Goal: Task Accomplishment & Management: Manage account settings

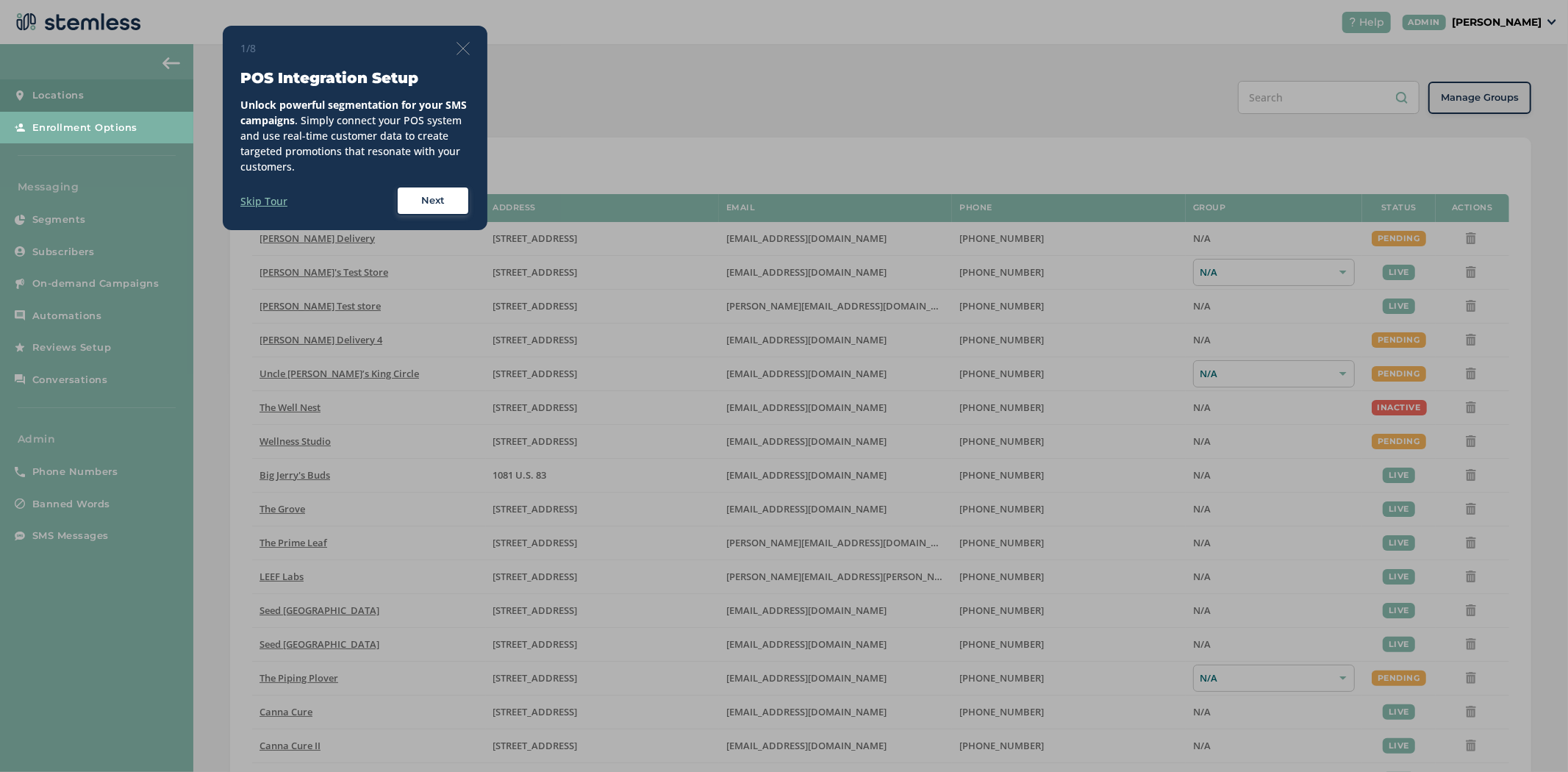
click at [463, 41] on div "1/8" at bounding box center [355, 48] width 230 height 15
click at [460, 45] on img at bounding box center [463, 48] width 14 height 14
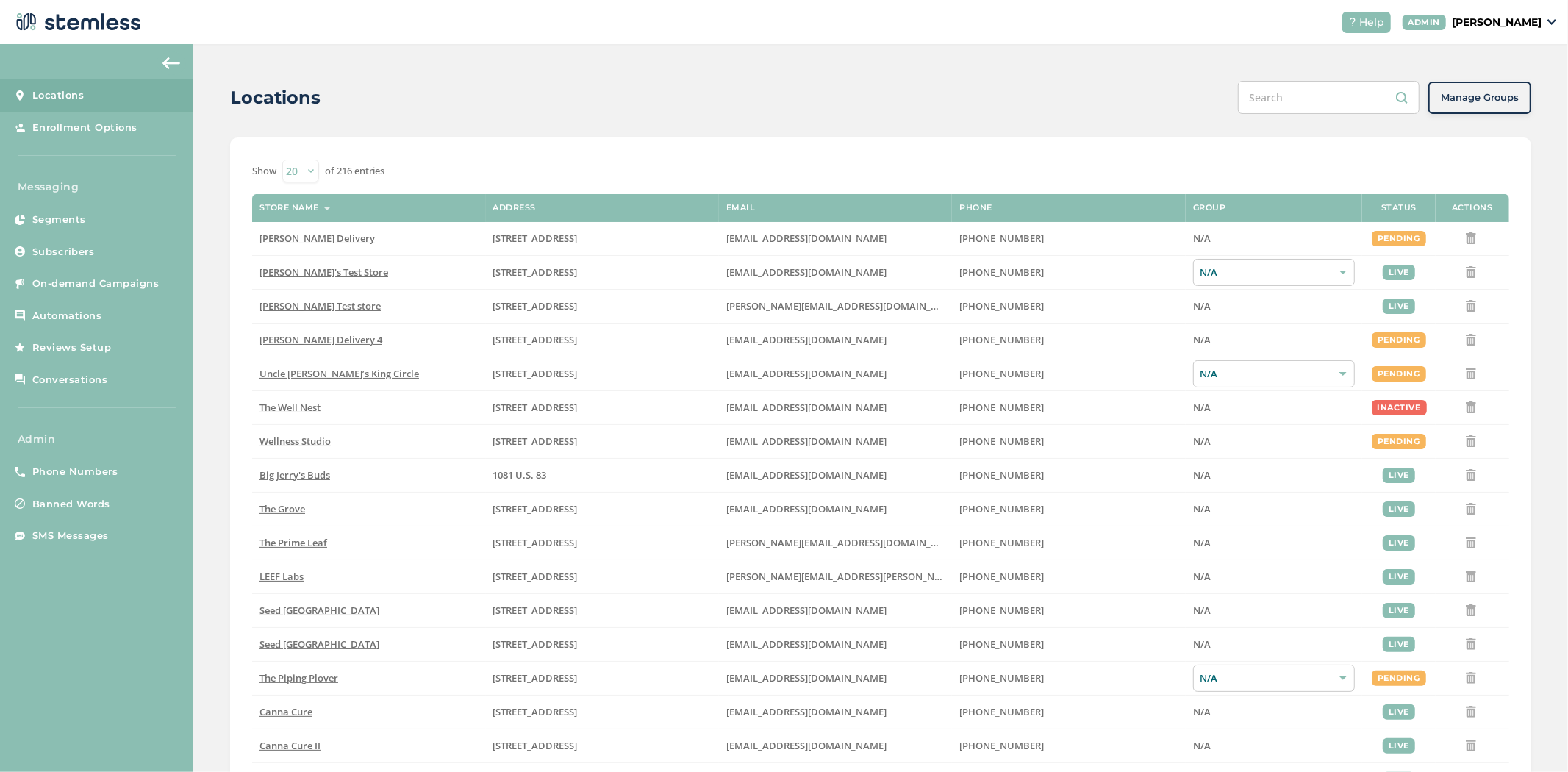
click at [1496, 18] on p "[PERSON_NAME]" at bounding box center [1496, 22] width 90 height 15
click at [1500, 106] on span "Impersonate" at bounding box center [1504, 106] width 72 height 15
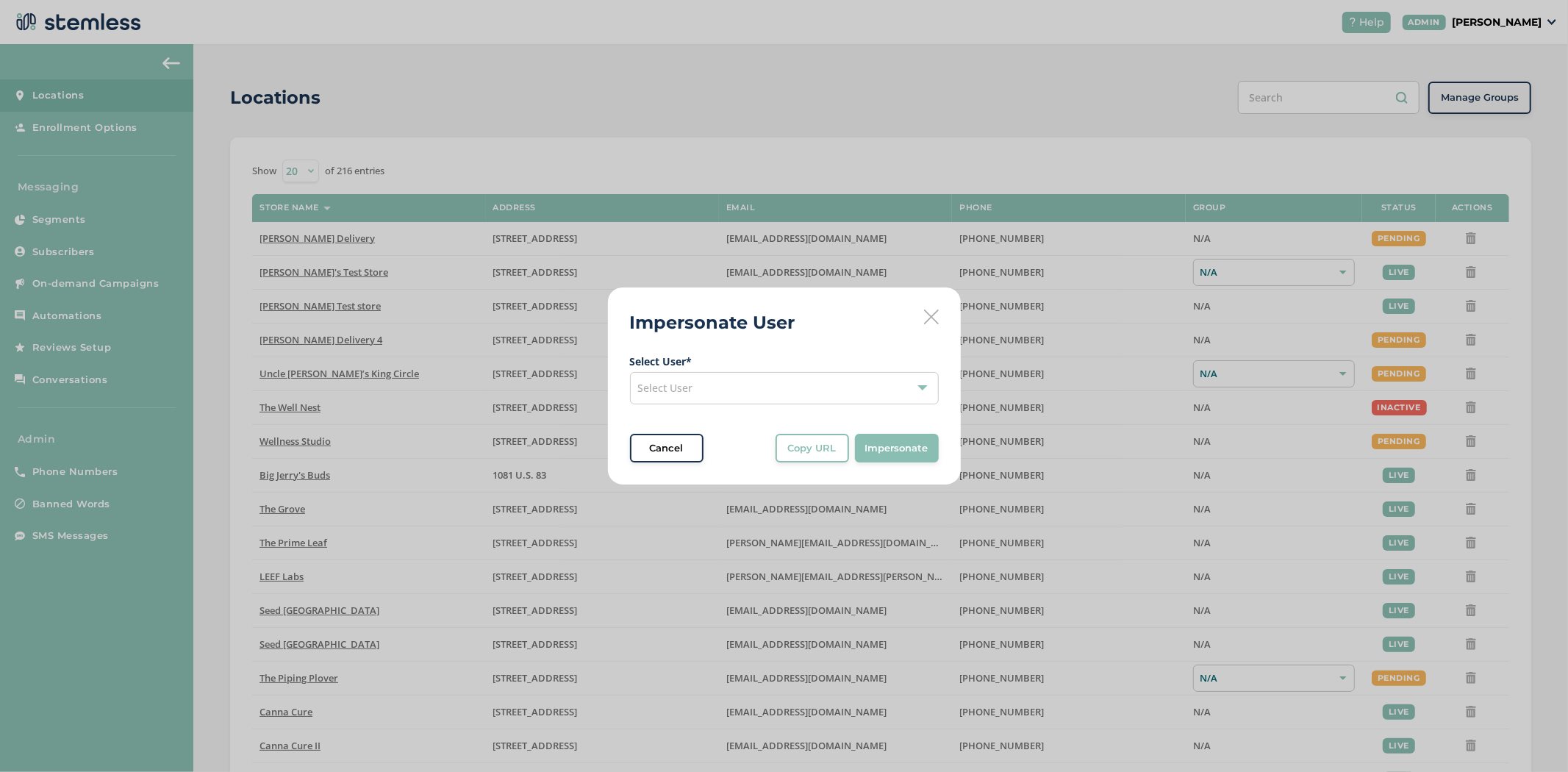
click at [770, 388] on div "Select User" at bounding box center [784, 388] width 309 height 33
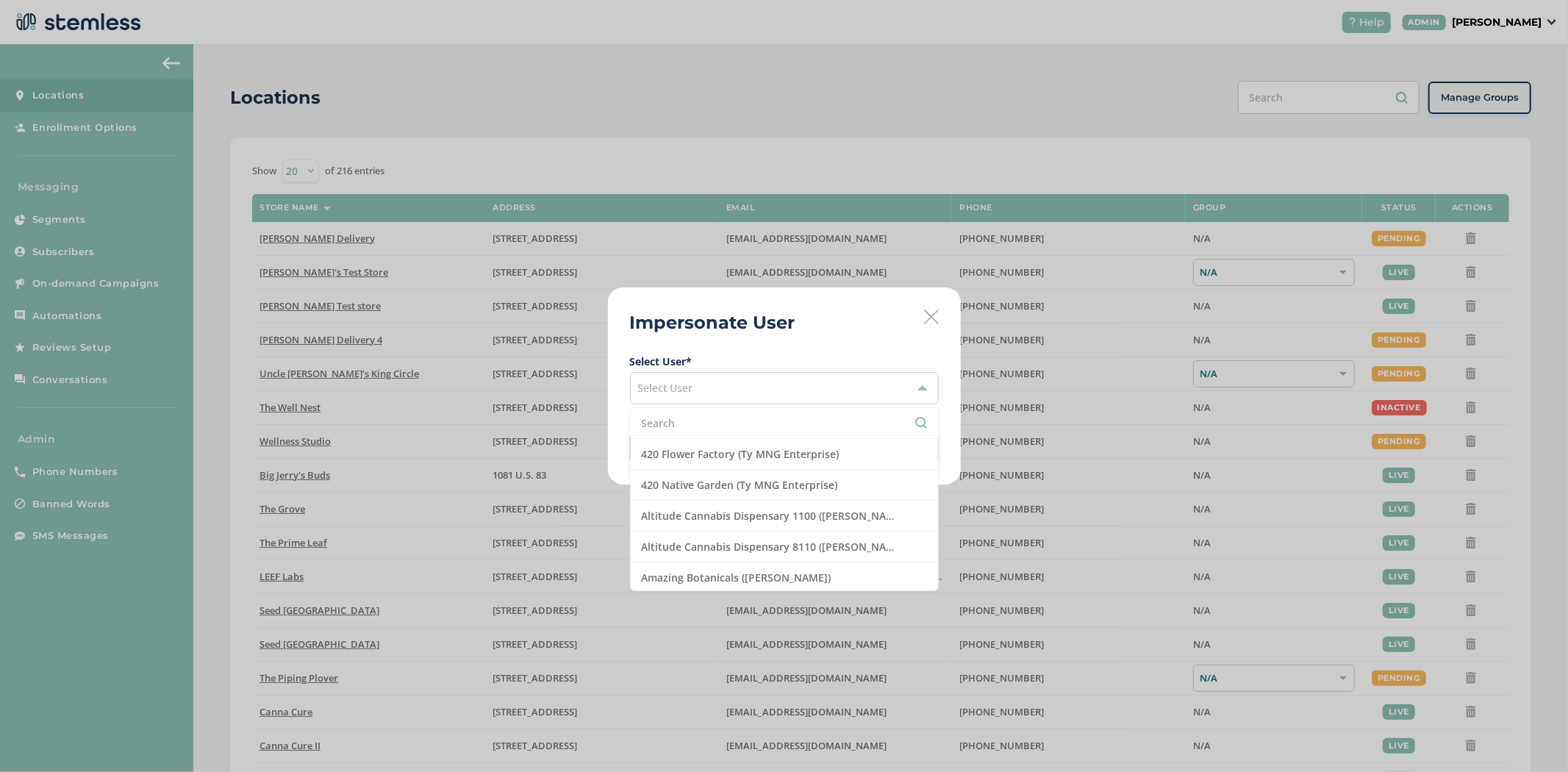
click at [726, 419] on input "text" at bounding box center [784, 423] width 285 height 15
type input "o"
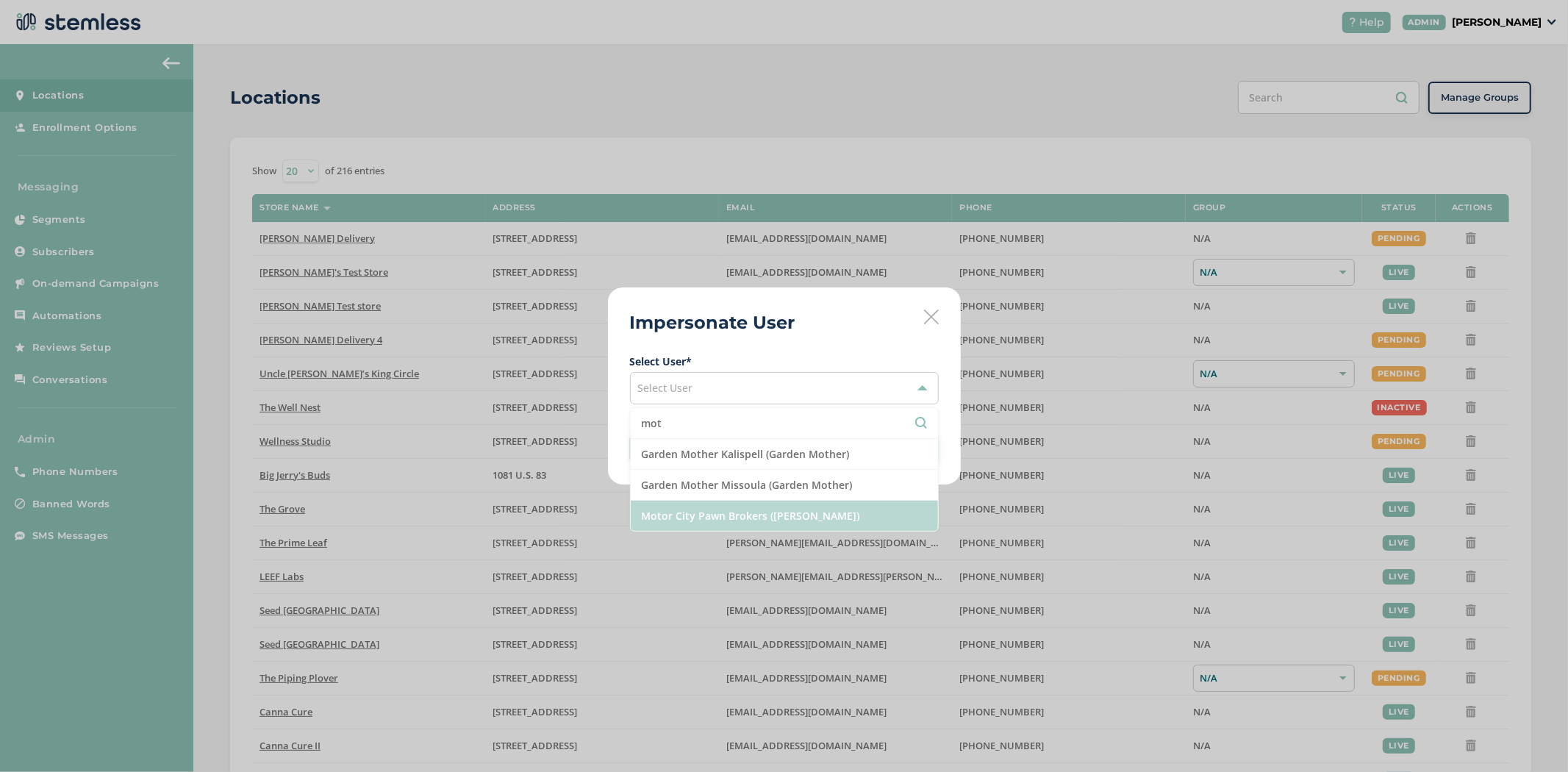
type input "mot"
click at [749, 524] on li "Motor City Pawn Brokers ([PERSON_NAME])" at bounding box center [784, 515] width 308 height 30
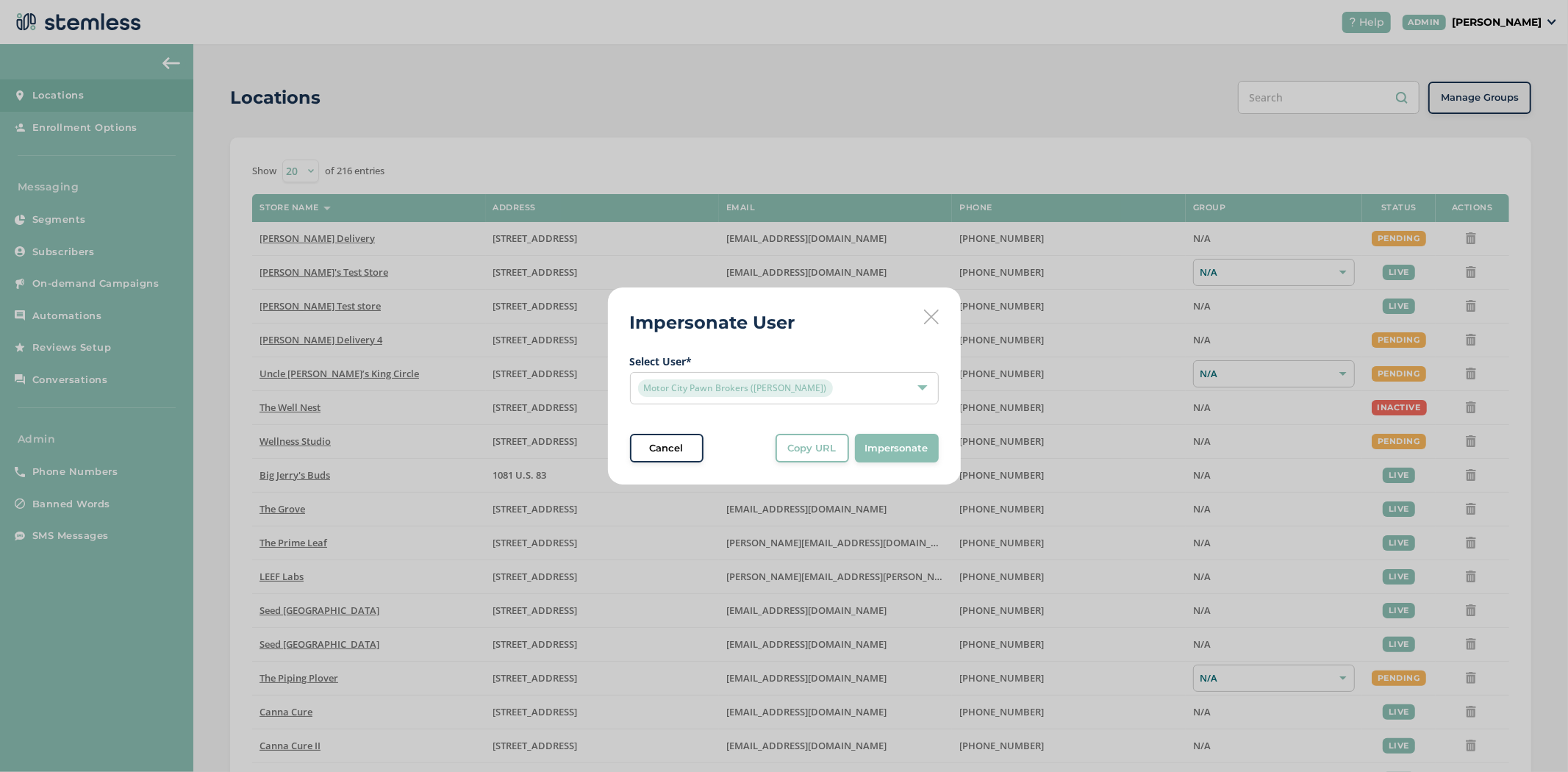
click at [938, 428] on div "Impersonate User Select User * Motor City Pawn Brokers ([PERSON_NAME]) Cancel C…" at bounding box center [784, 386] width 353 height 198
click at [896, 445] on span "Impersonate" at bounding box center [897, 448] width 64 height 15
